Goal: Task Accomplishment & Management: Use online tool/utility

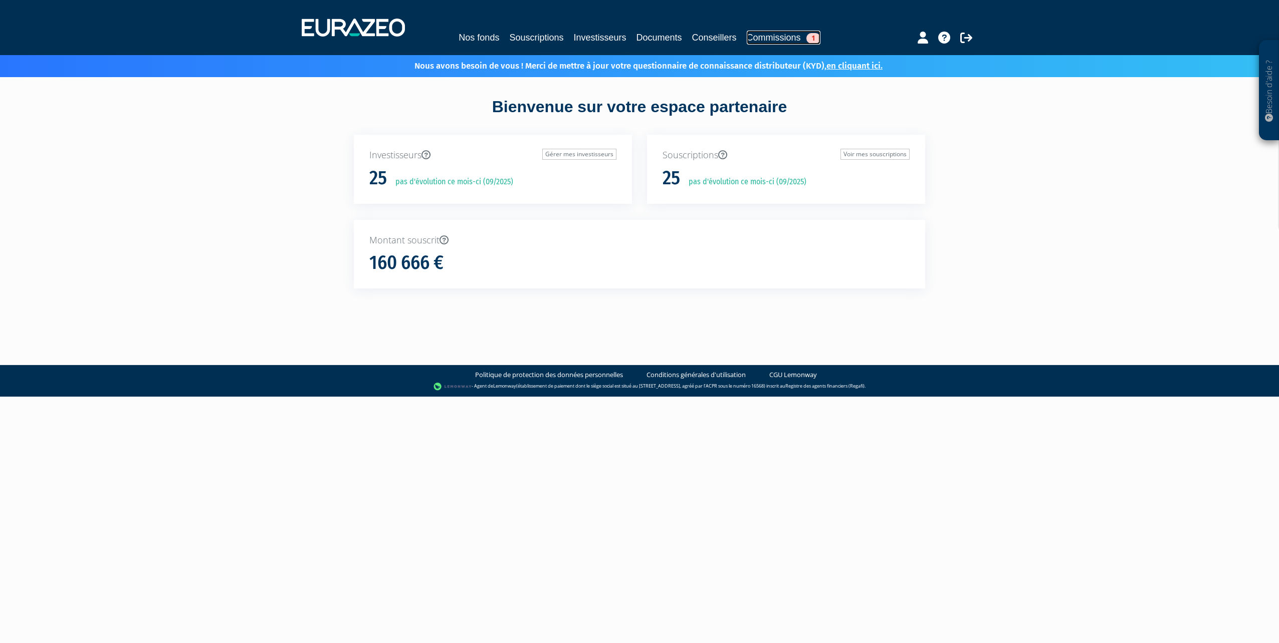
click at [789, 39] on link "Commissions 1" at bounding box center [784, 38] width 74 height 14
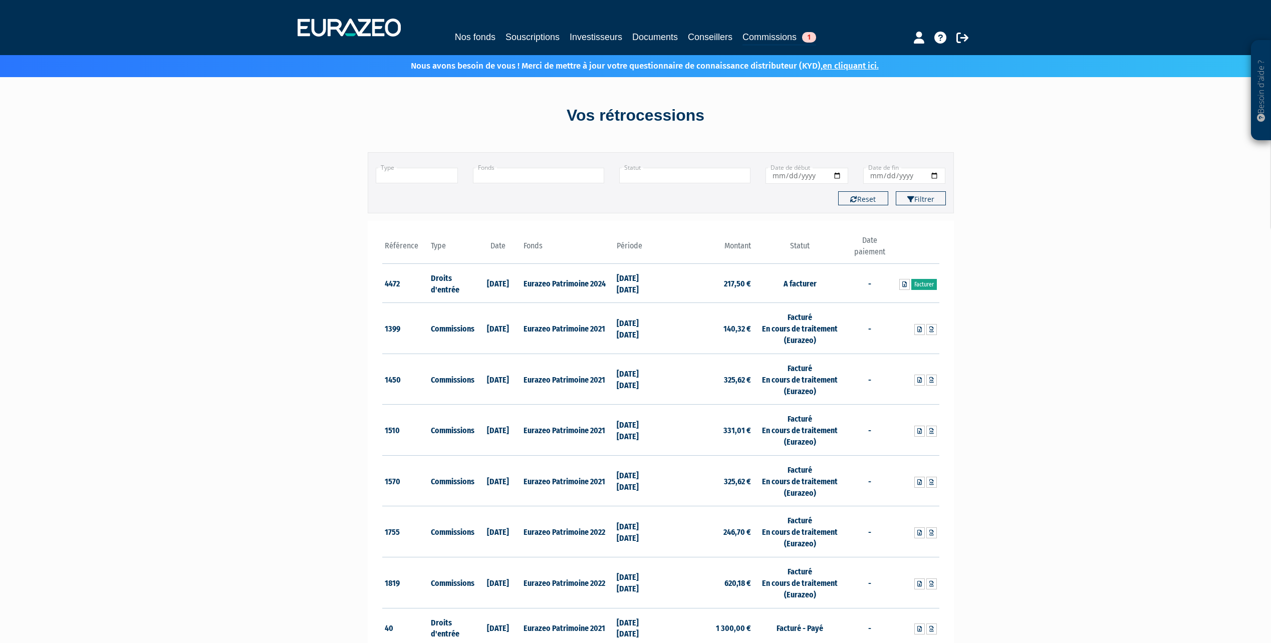
click at [930, 287] on link "Facturer" at bounding box center [924, 284] width 26 height 11
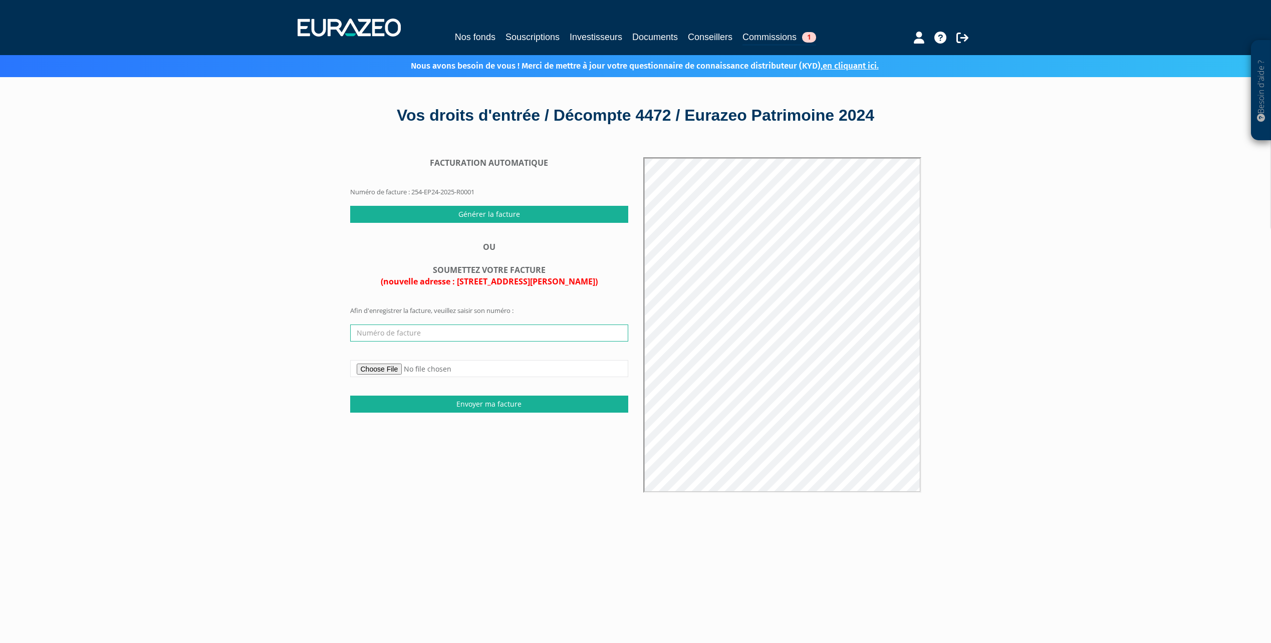
click at [429, 335] on input "text" at bounding box center [489, 333] width 278 height 17
type input "254-EP24-2025-R0001"
drag, startPoint x: 444, startPoint y: 335, endPoint x: 321, endPoint y: 339, distance: 123.8
click at [310, 339] on div "Besoin d'aide ? × J'ai besoin d'aide Si vous avez une question à propos du fonc…" at bounding box center [635, 409] width 1271 height 818
click at [504, 214] on input "Générer la facture" at bounding box center [489, 214] width 278 height 17
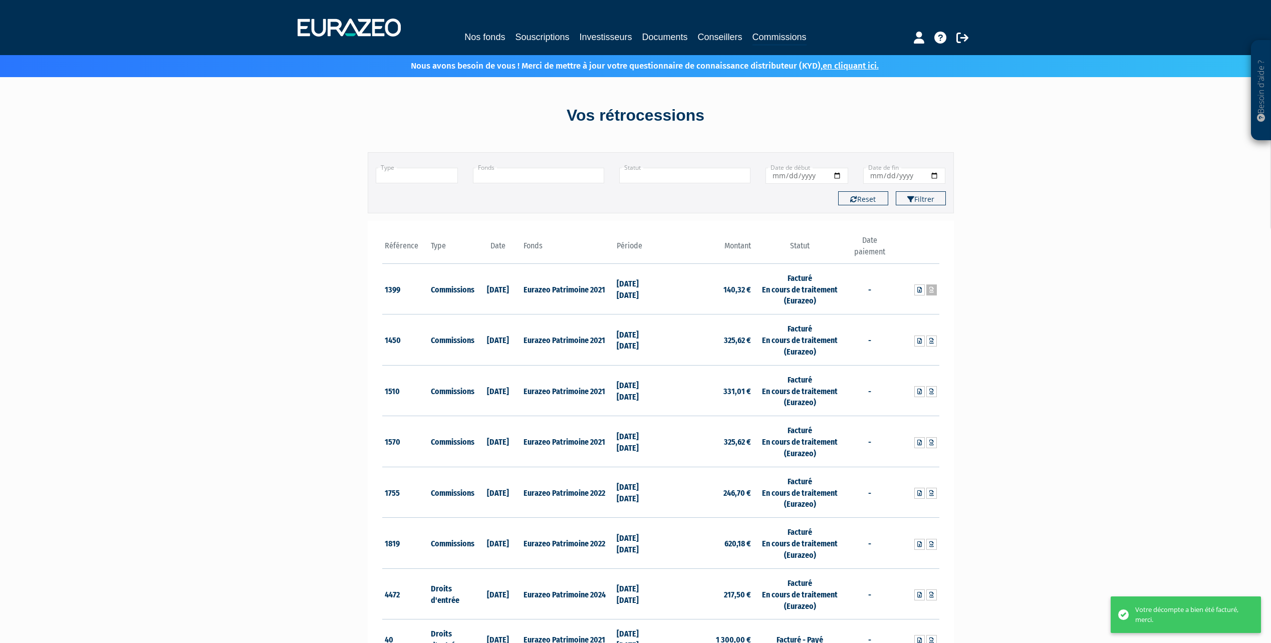
click at [931, 291] on icon at bounding box center [931, 290] width 5 height 6
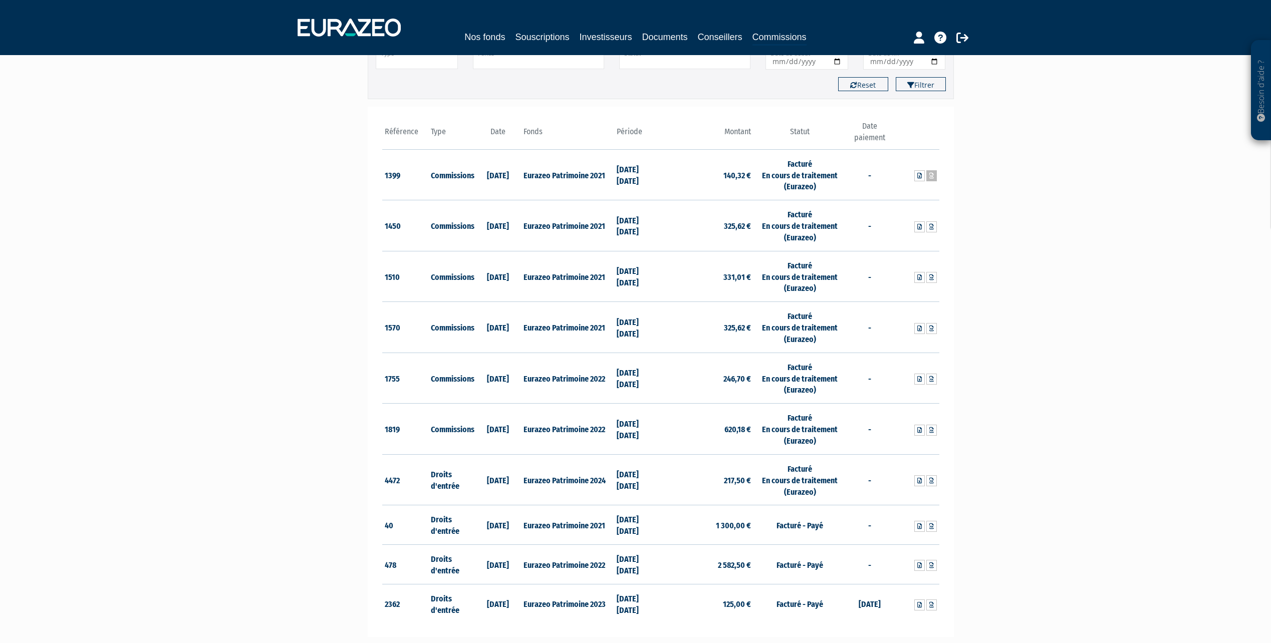
scroll to position [14, 0]
